Goal: Transaction & Acquisition: Purchase product/service

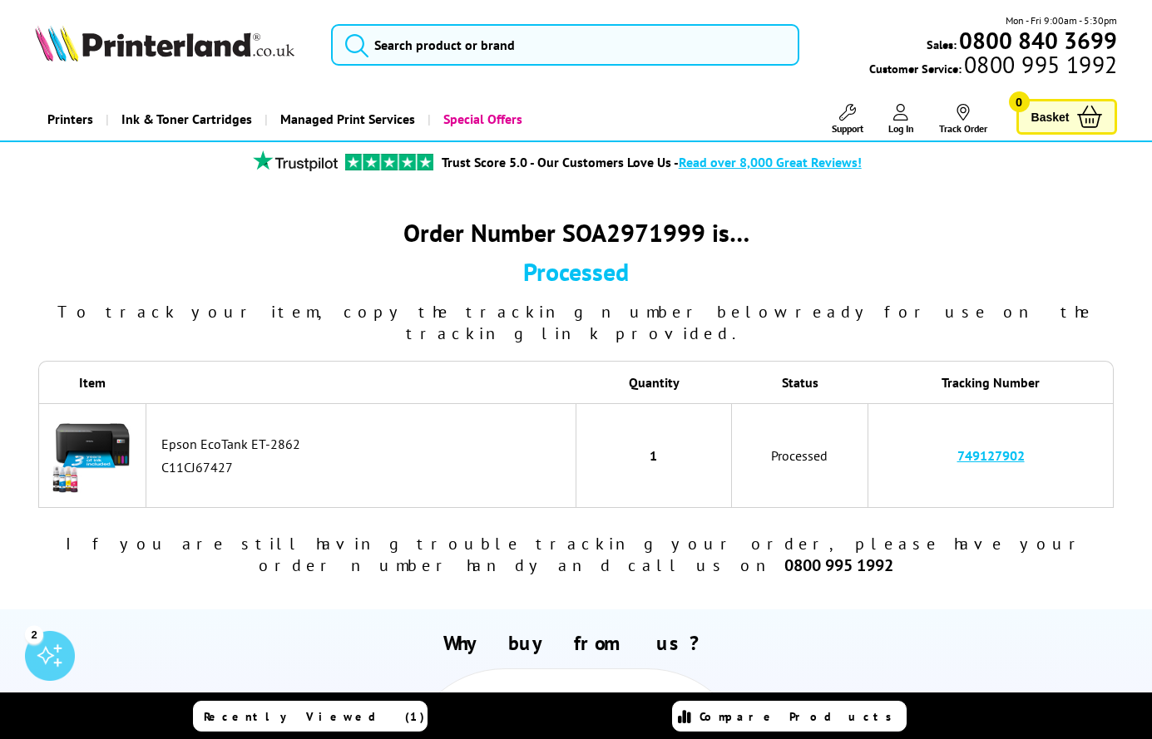
click at [109, 416] on img at bounding box center [92, 453] width 83 height 83
click at [330, 712] on span "Recently Viewed (1)" at bounding box center [314, 716] width 221 height 15
click at [353, 31] on button "submit" at bounding box center [353, 42] width 42 height 37
click at [368, 37] on icon "submit" at bounding box center [356, 44] width 25 height 25
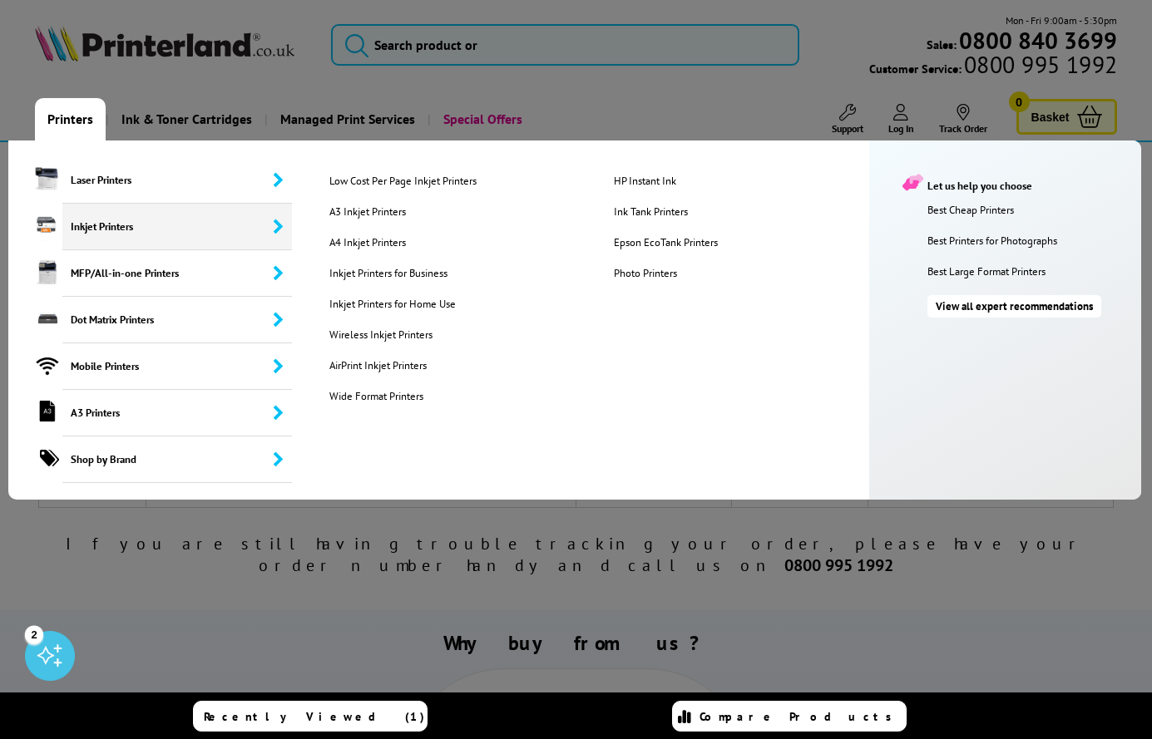
click at [113, 220] on span "Inkjet Printers" at bounding box center [177, 227] width 230 height 47
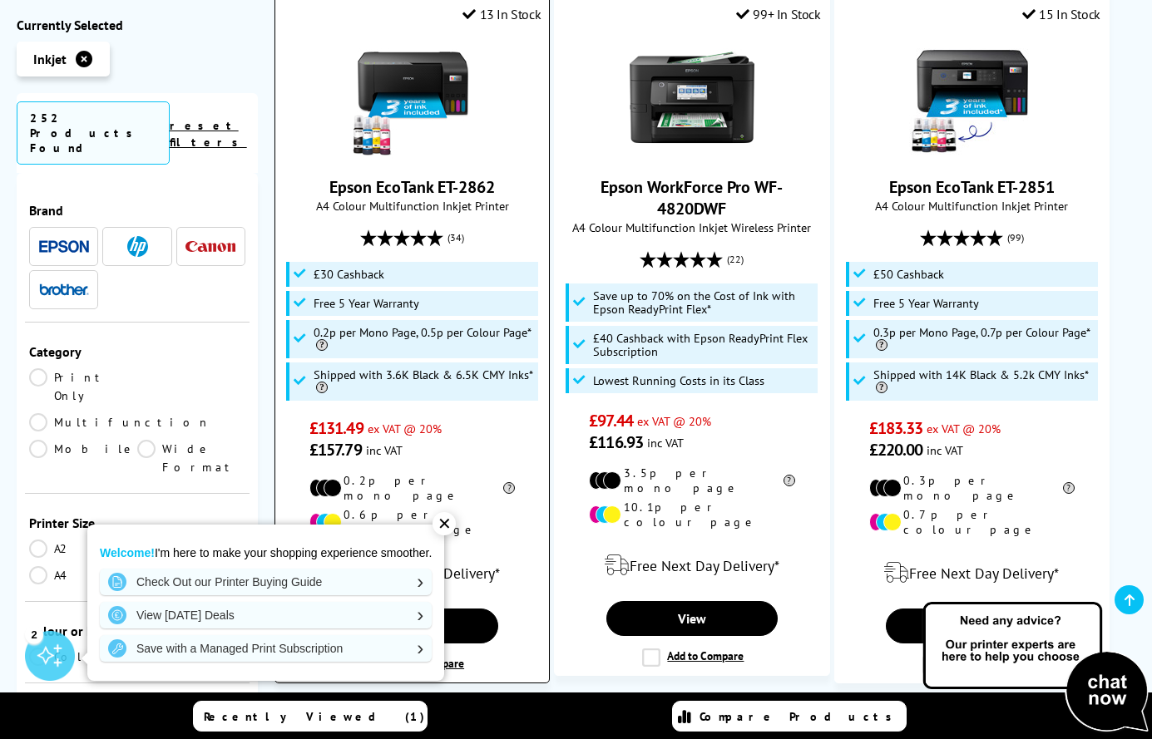
scroll to position [555, 0]
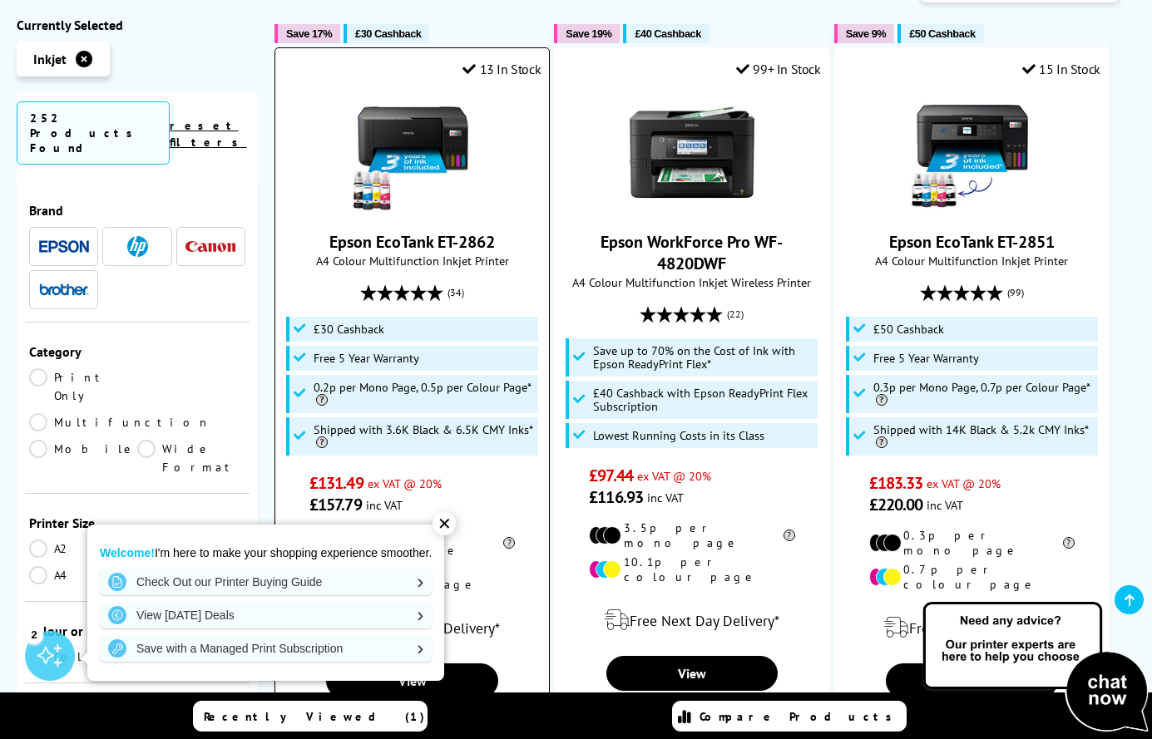
click at [392, 90] on img at bounding box center [412, 152] width 125 height 125
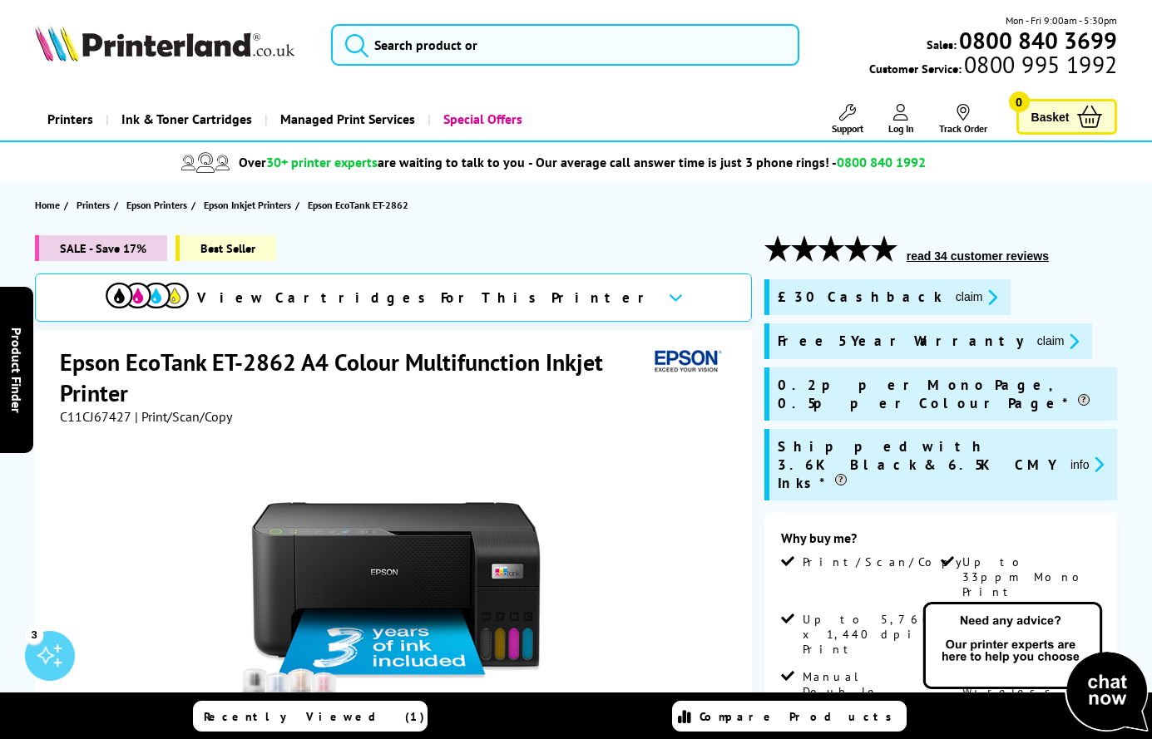
click at [1032, 333] on button "claim" at bounding box center [1058, 341] width 52 height 19
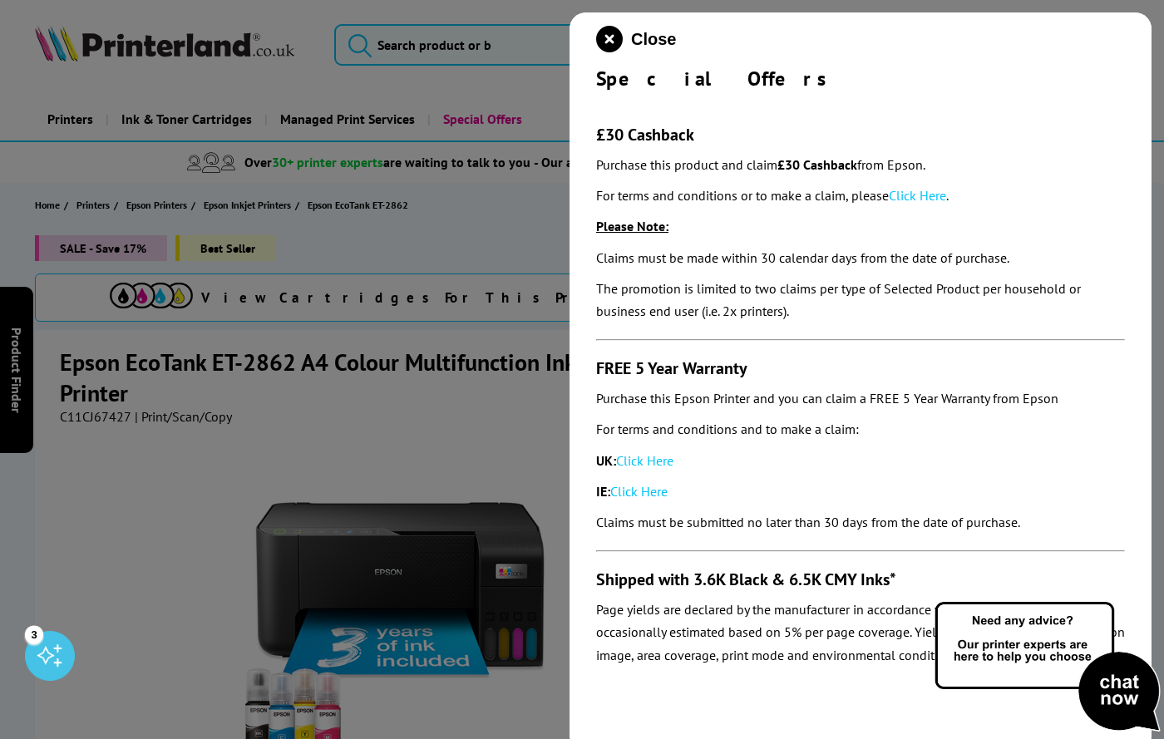
click at [663, 457] on link "Click Here" at bounding box center [644, 460] width 57 height 17
click at [924, 196] on link "Click Here" at bounding box center [917, 195] width 57 height 17
